Goal: Transaction & Acquisition: Purchase product/service

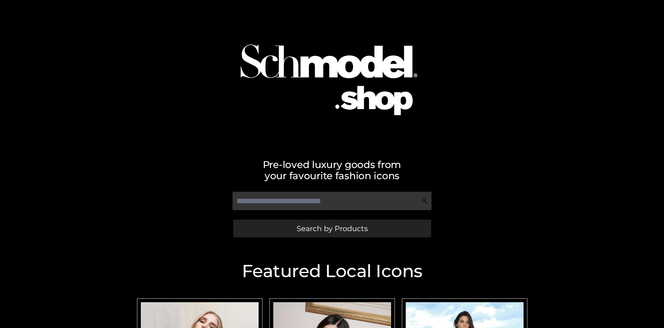
click at [332, 228] on span "Search by Products" at bounding box center [332, 228] width 71 height 7
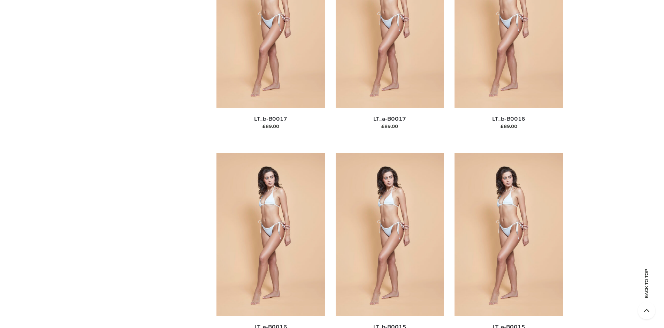
scroll to position [2339, 0]
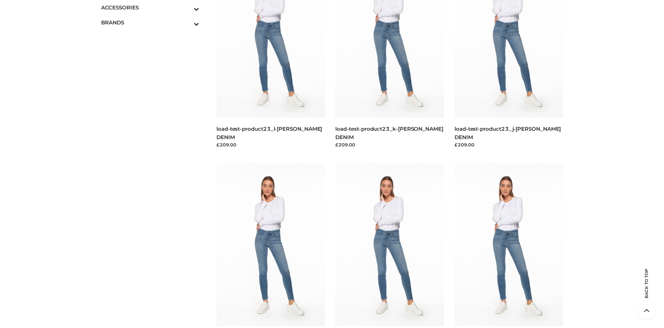
click at [0, 0] on span "BAGS" at bounding box center [0, 0] width 0 height 0
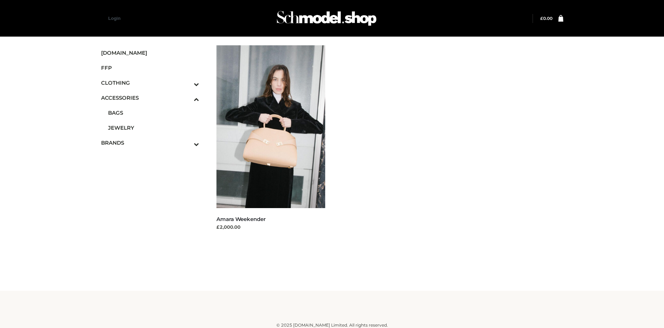
click at [187, 83] on icon "Toggle Submenu" at bounding box center [160, 84] width 78 height 8
click at [153, 128] on span "BOTTOMS" at bounding box center [153, 128] width 91 height 8
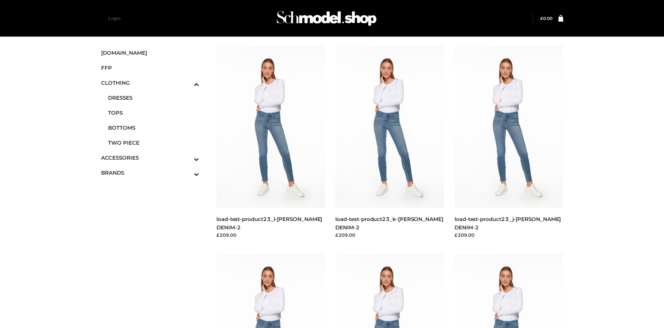
click at [390, 142] on img at bounding box center [389, 126] width 109 height 163
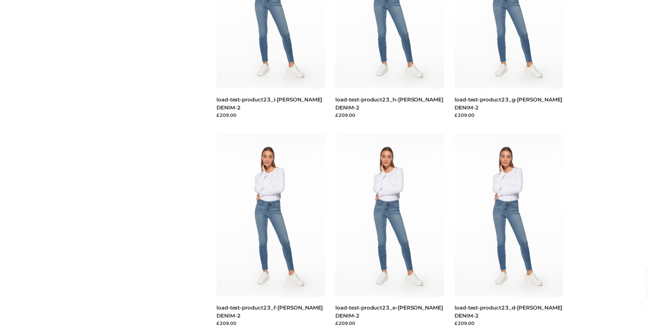
click at [508, 231] on img at bounding box center [508, 215] width 109 height 163
click at [390, 231] on img at bounding box center [389, 215] width 109 height 163
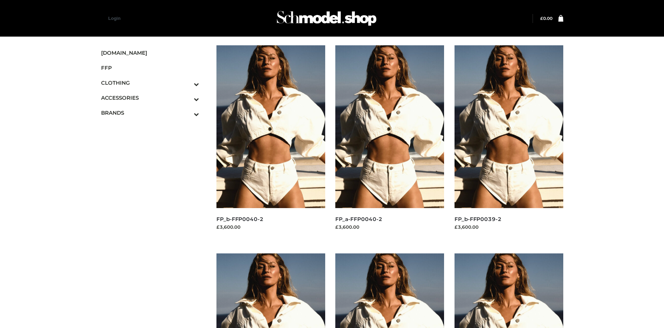
scroll to position [536, 0]
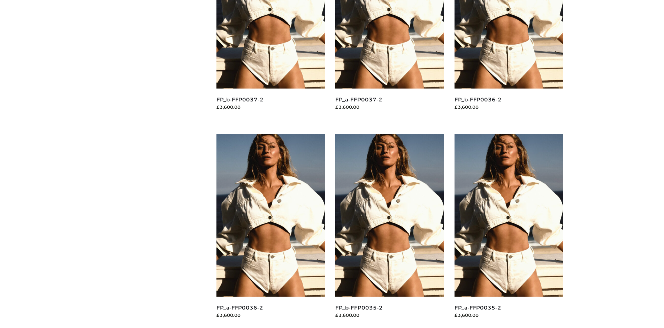
click at [390, 231] on img at bounding box center [389, 215] width 109 height 163
click at [508, 231] on img at bounding box center [508, 215] width 109 height 163
click at [390, 231] on img at bounding box center [389, 215] width 109 height 163
click at [270, 231] on img at bounding box center [270, 215] width 109 height 163
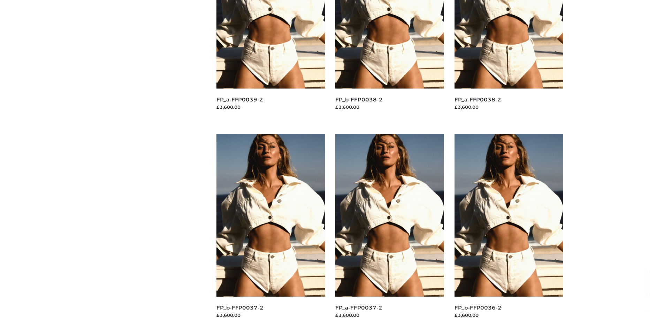
scroll to position [0, 0]
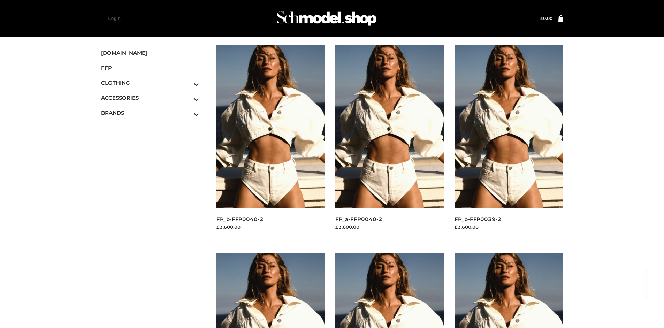
click at [187, 113] on icon "Toggle Submenu" at bounding box center [160, 114] width 78 height 8
click at [153, 143] on span "PARKERSMITH" at bounding box center [153, 143] width 91 height 8
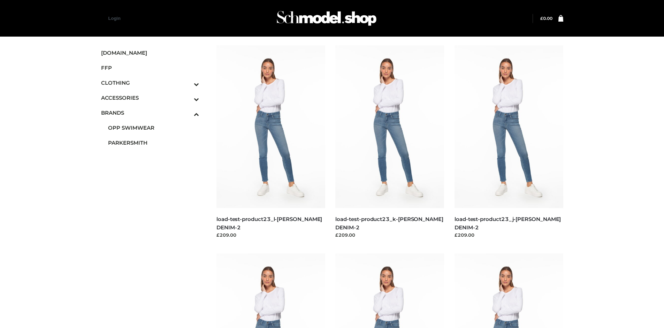
scroll to position [328, 0]
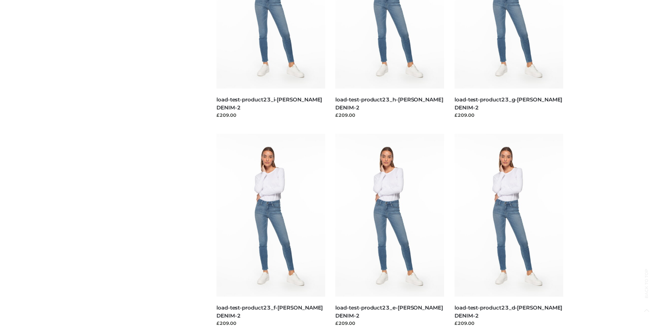
click at [508, 231] on img at bounding box center [508, 215] width 109 height 163
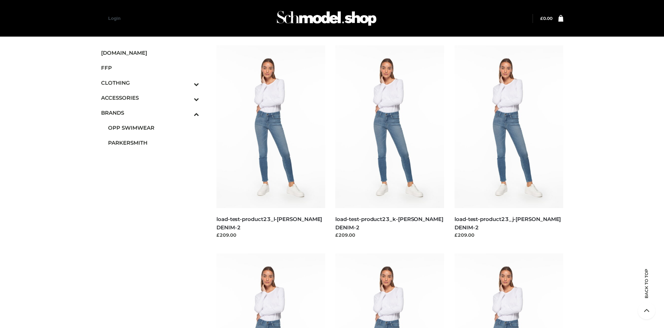
click at [390, 142] on img at bounding box center [389, 126] width 109 height 163
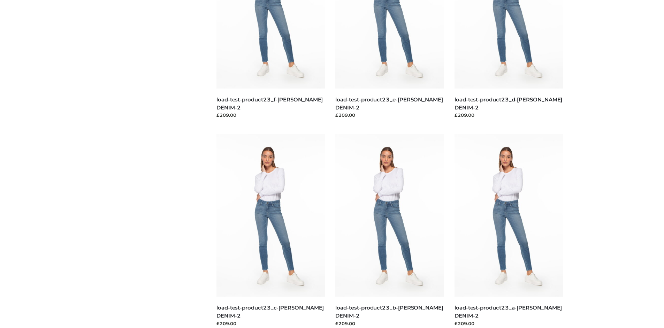
click at [270, 231] on img at bounding box center [270, 215] width 109 height 163
